Goal: Browse casually: Explore the website without a specific task or goal

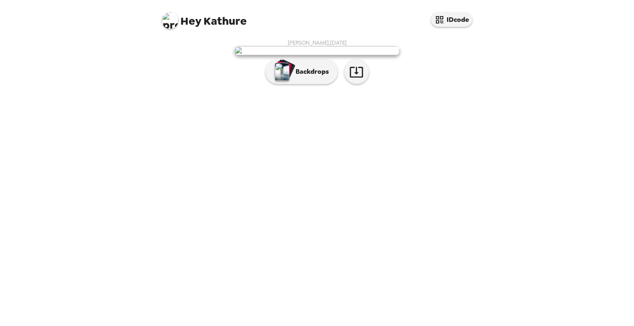
click at [403, 88] on div "[PERSON_NAME] , [DATE] Backdrops" at bounding box center [317, 63] width 314 height 49
click at [355, 55] on img at bounding box center [316, 50] width 165 height 9
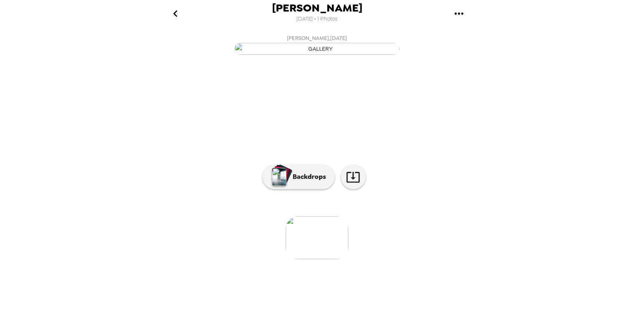
scroll to position [20, 0]
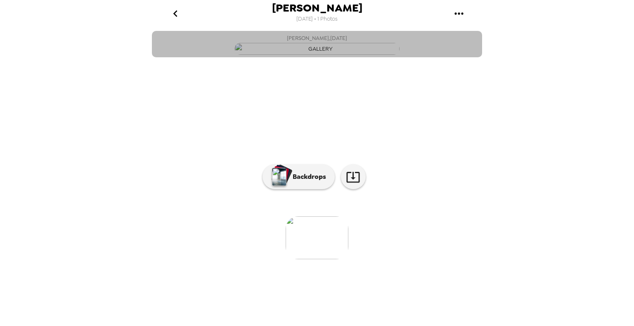
click at [326, 55] on img "button" at bounding box center [316, 49] width 165 height 12
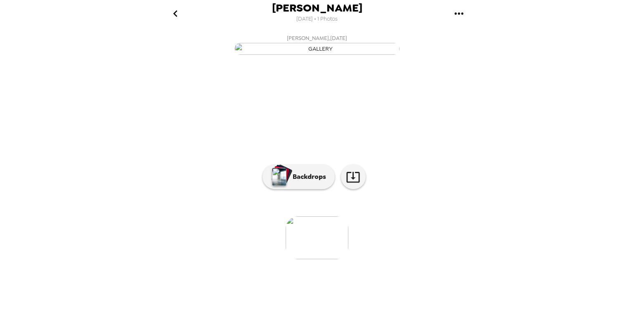
click at [317, 259] on img at bounding box center [316, 238] width 63 height 43
